Goal: Communication & Community: Connect with others

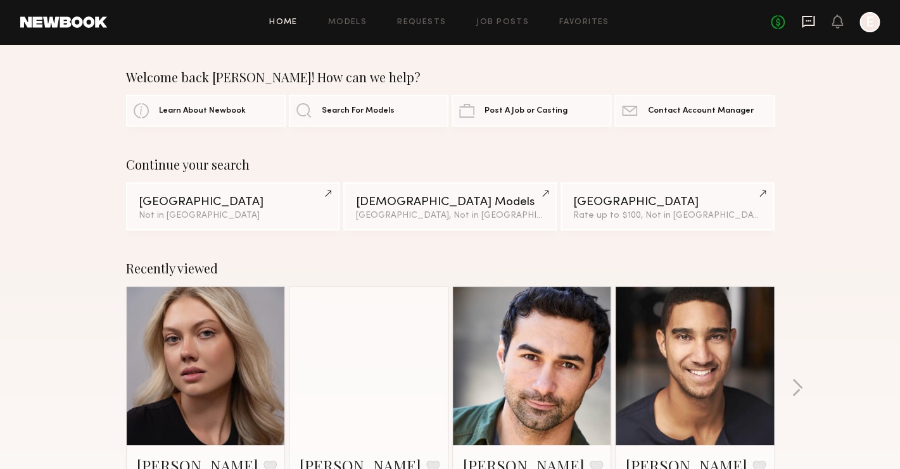
click at [804, 21] on icon at bounding box center [808, 22] width 14 height 14
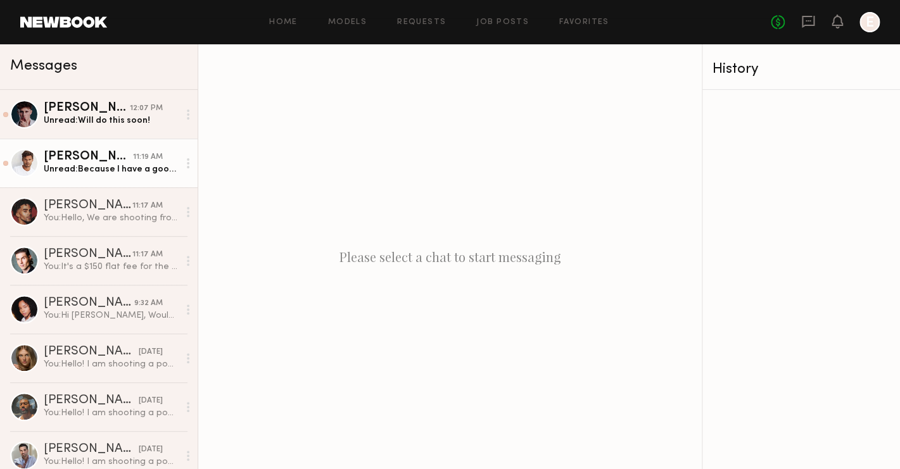
click at [100, 178] on link "[PERSON_NAME] 11:19 AM Unread: Because I have a good friend and Chicago who cou…" at bounding box center [99, 163] width 198 height 49
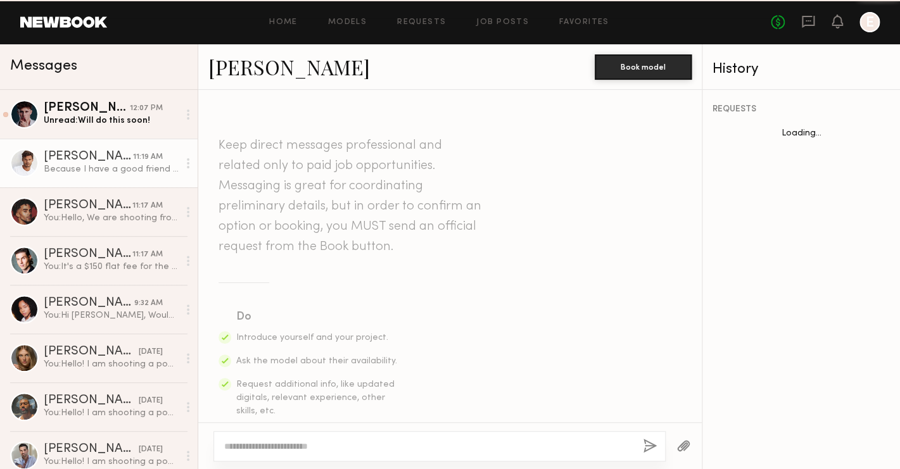
scroll to position [940, 0]
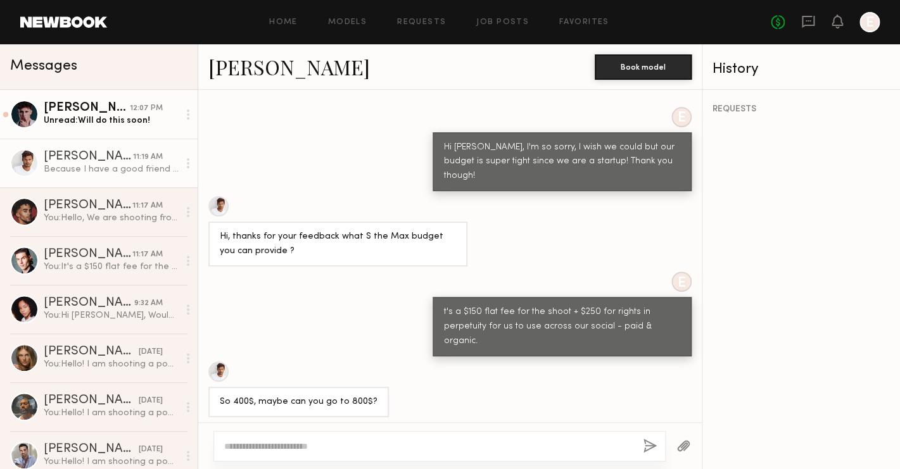
click at [67, 134] on link "[PERSON_NAME] 12:07 PM Unread: Will do this soon!" at bounding box center [99, 114] width 198 height 49
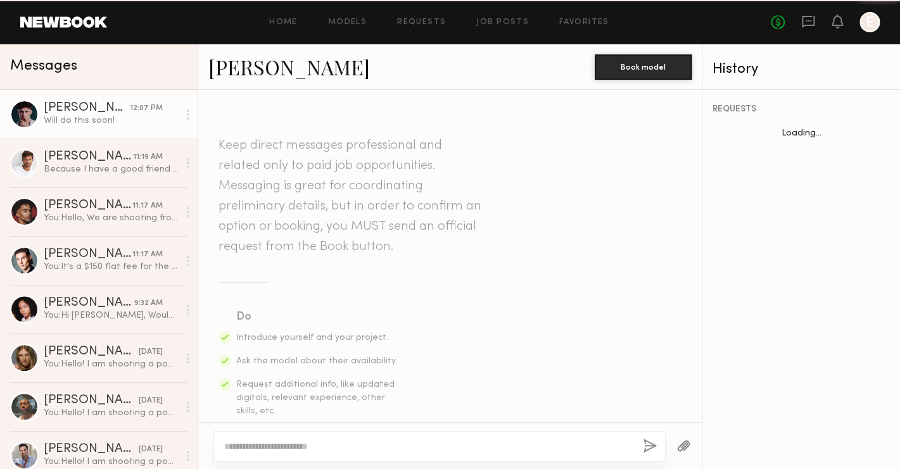
scroll to position [1334, 0]
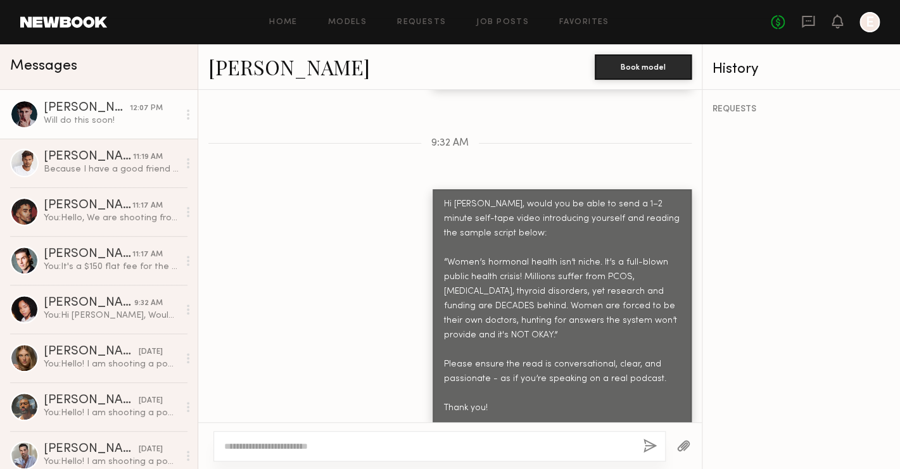
click at [26, 115] on div at bounding box center [24, 114] width 29 height 29
click at [267, 72] on link "[PERSON_NAME]" at bounding box center [289, 66] width 162 height 27
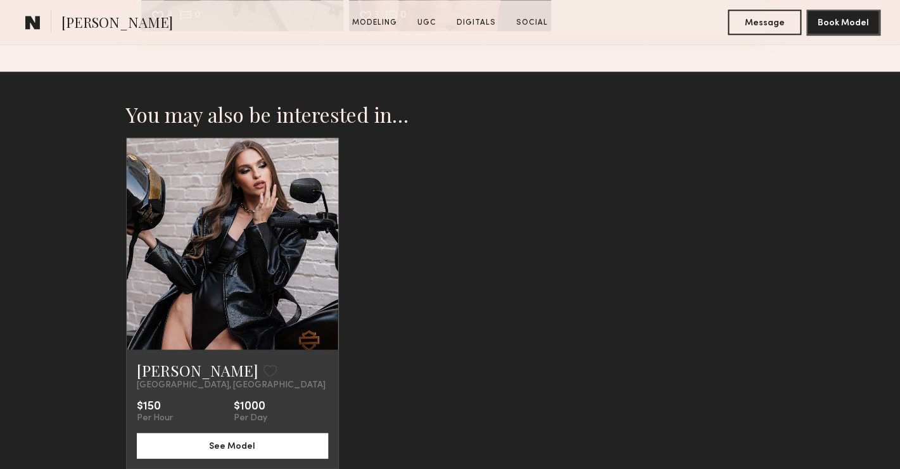
scroll to position [2397, 0]
